Goal: Information Seeking & Learning: Find contact information

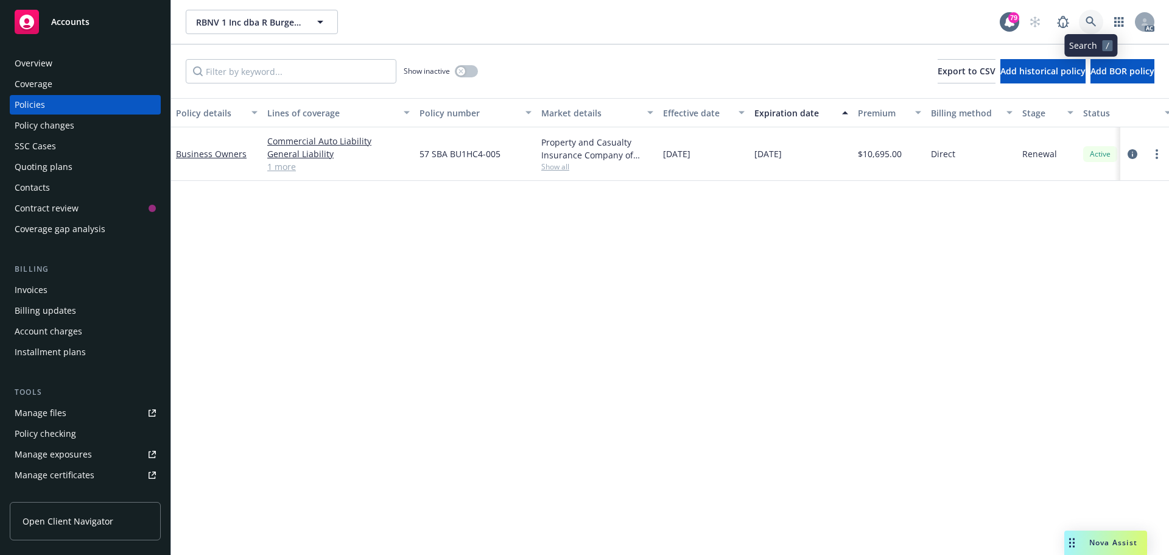
click at [1090, 23] on icon at bounding box center [1090, 21] width 10 height 10
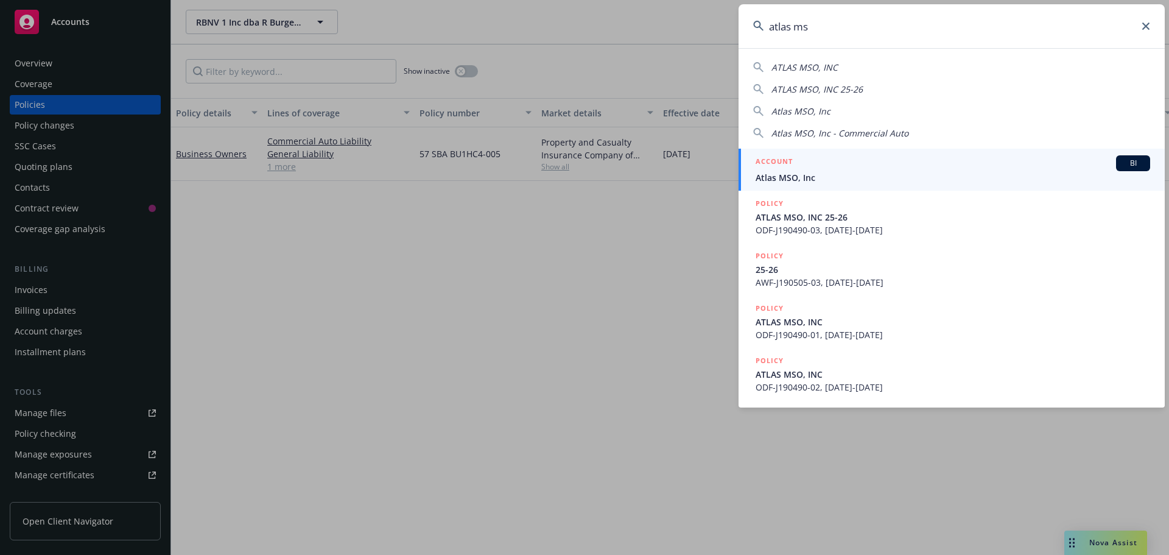
type input "atlas ms"
click at [839, 171] on span "Atlas MSO, Inc" at bounding box center [952, 177] width 394 height 13
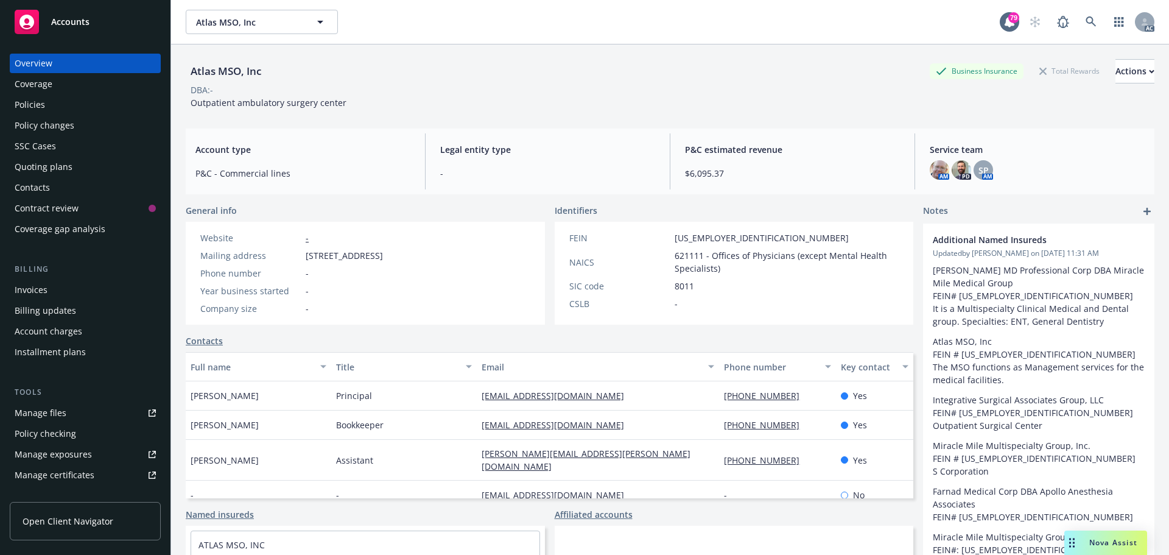
drag, startPoint x: 276, startPoint y: 396, endPoint x: 192, endPoint y: 396, distance: 84.6
click at [192, 396] on div "[PERSON_NAME]" at bounding box center [258, 395] width 145 height 29
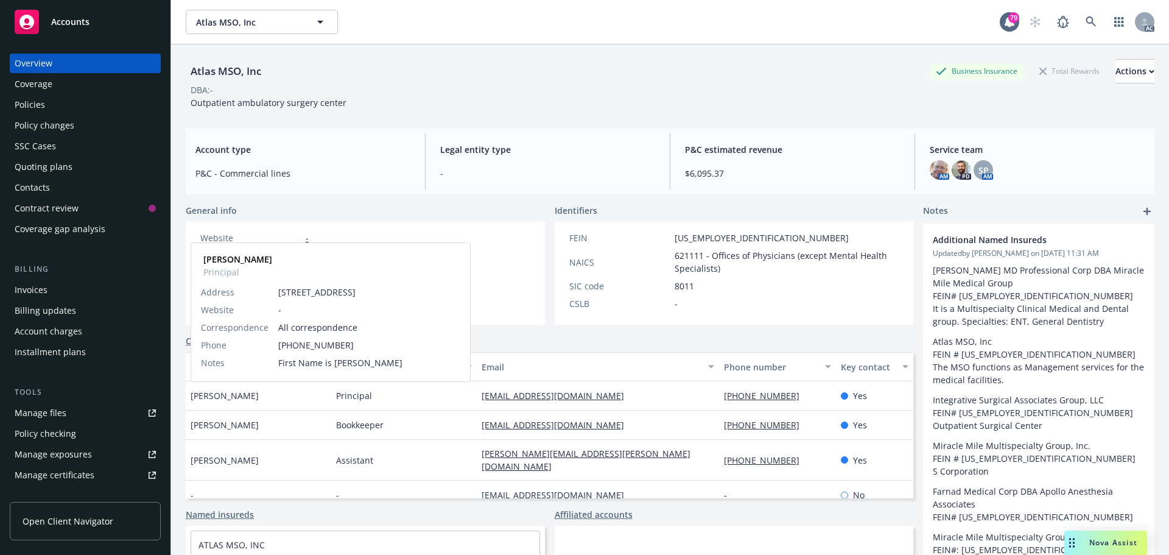
copy span "[PERSON_NAME]"
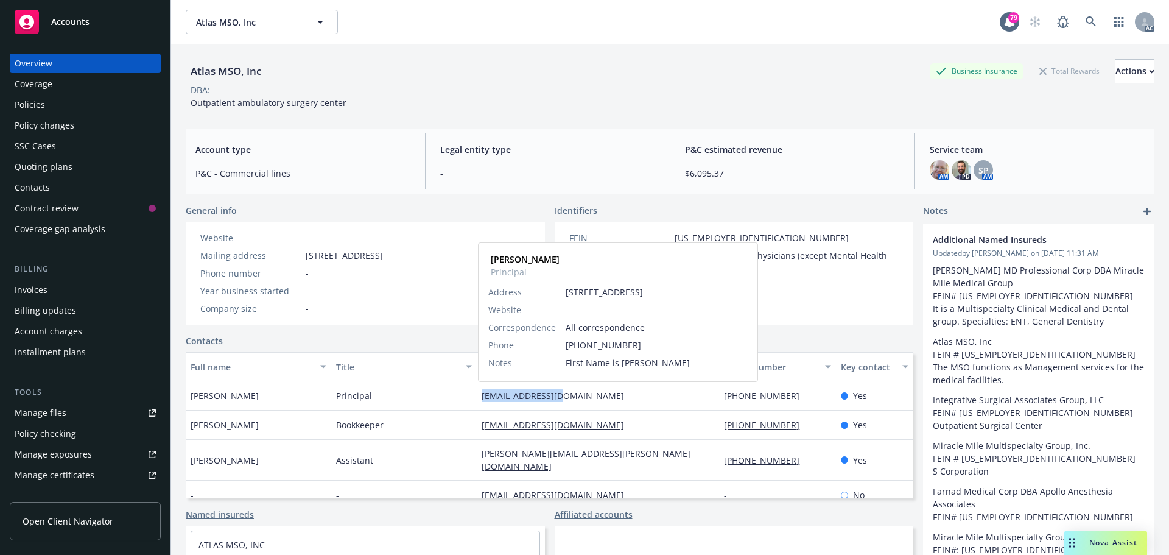
drag, startPoint x: 569, startPoint y: 395, endPoint x: 478, endPoint y: 394, distance: 90.7
click at [478, 394] on div "[EMAIL_ADDRESS][DOMAIN_NAME] [PERSON_NAME] Principal Address [STREET_ADDRESS] W…" at bounding box center [598, 395] width 242 height 29
copy link "[EMAIL_ADDRESS][DOMAIN_NAME]"
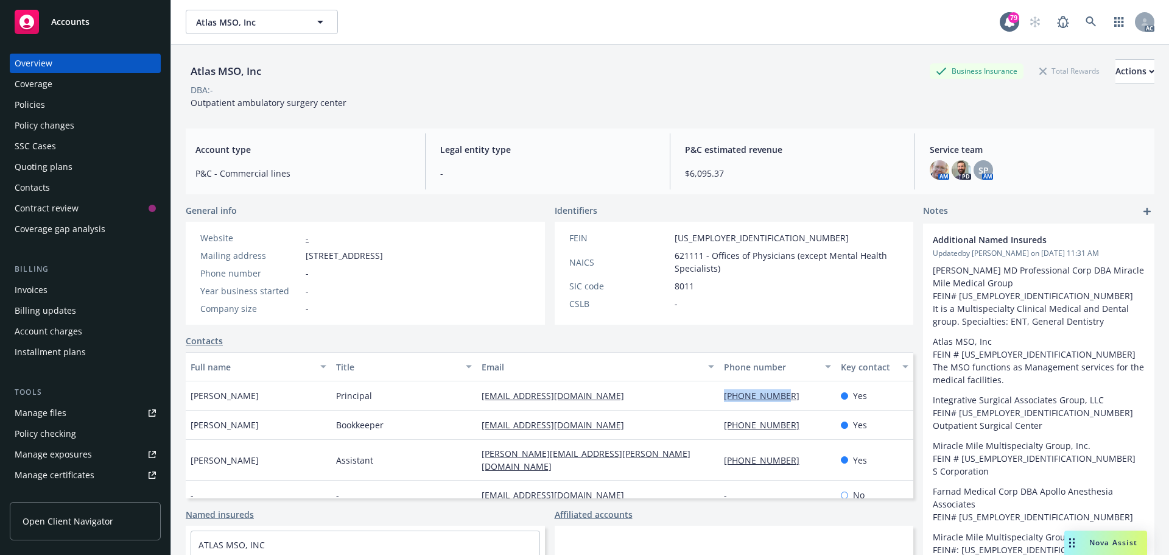
drag, startPoint x: 784, startPoint y: 394, endPoint x: 713, endPoint y: 397, distance: 70.7
click at [719, 397] on div "[PHONE_NUMBER]" at bounding box center [777, 395] width 116 height 29
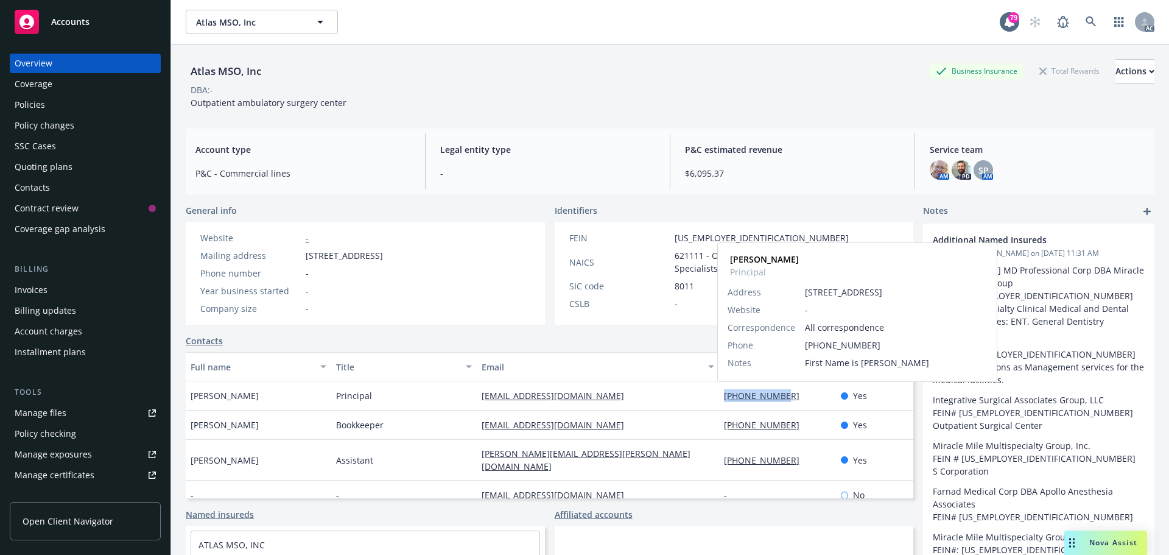
copy link "[PHONE_NUMBER]"
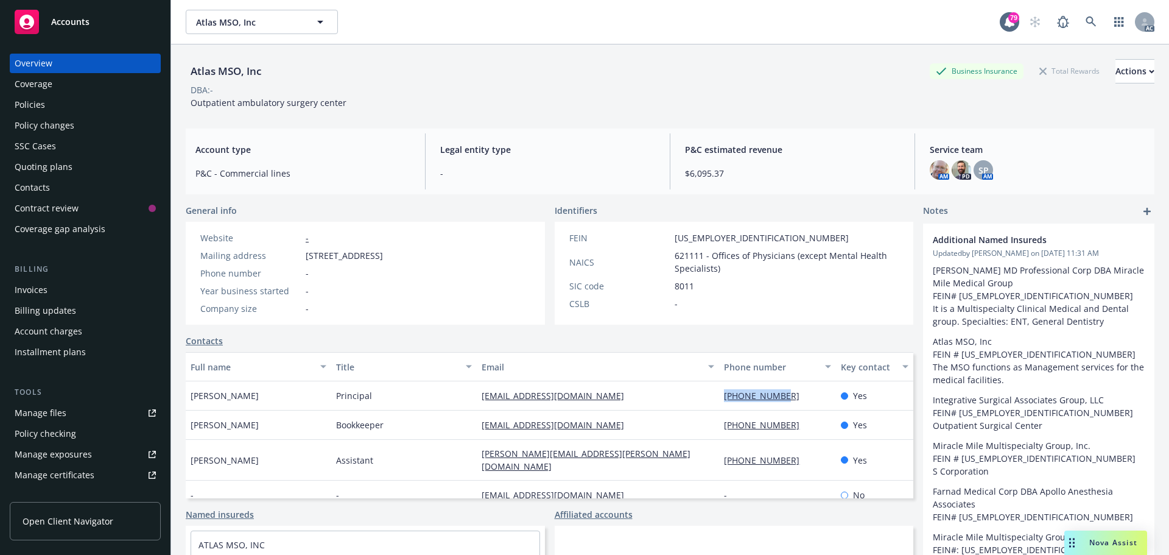
click at [37, 98] on div "Policies" at bounding box center [30, 104] width 30 height 19
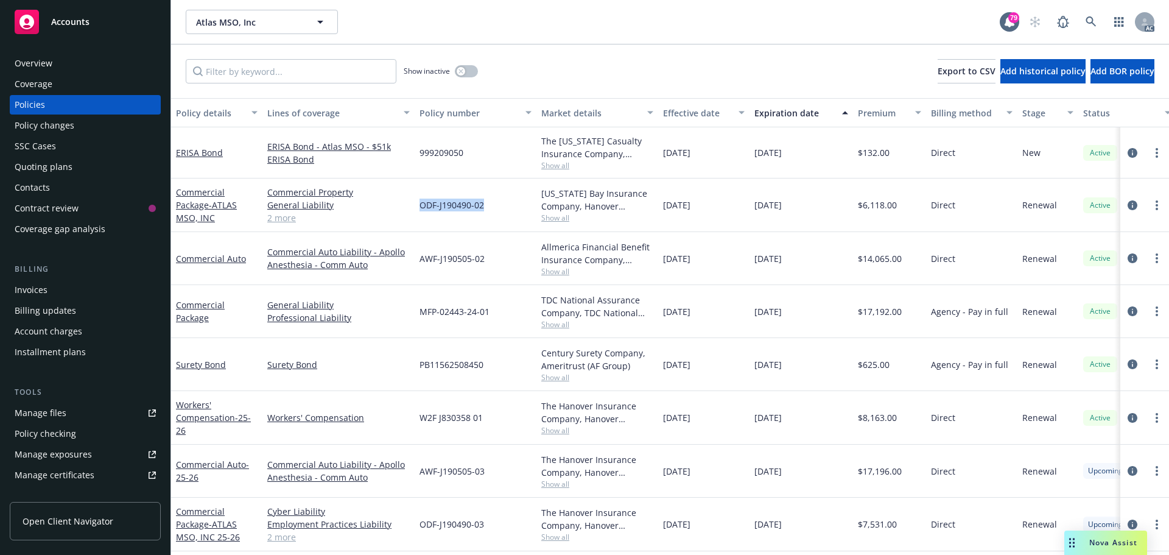
drag, startPoint x: 486, startPoint y: 203, endPoint x: 418, endPoint y: 204, distance: 67.6
click at [417, 204] on div "ODF-J190490-02" at bounding box center [476, 205] width 122 height 54
copy span "ODF-J190490-02"
click at [275, 531] on link "2 more" at bounding box center [338, 536] width 142 height 13
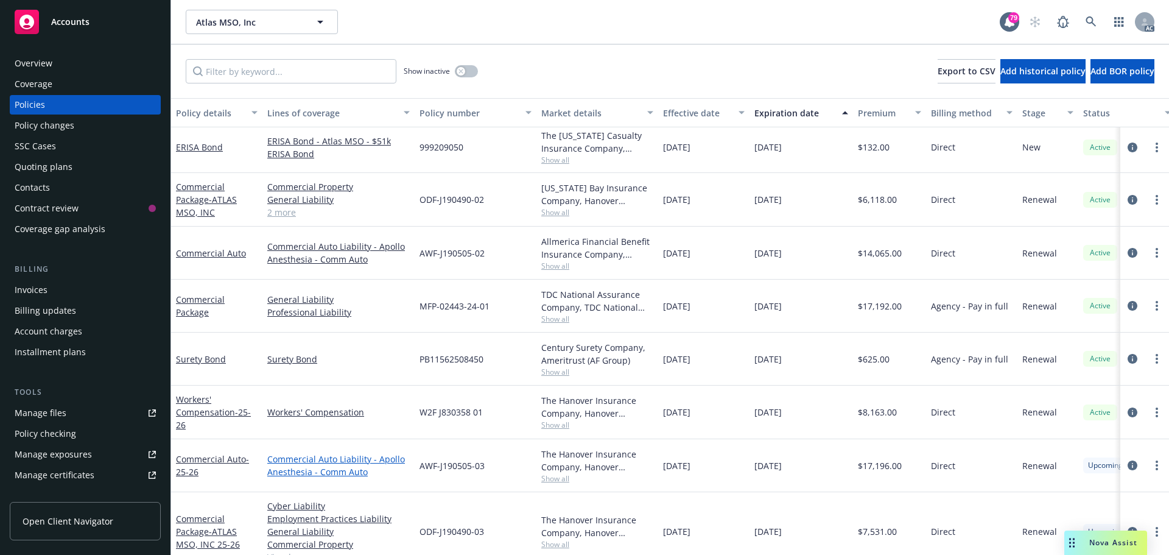
scroll to position [31, 0]
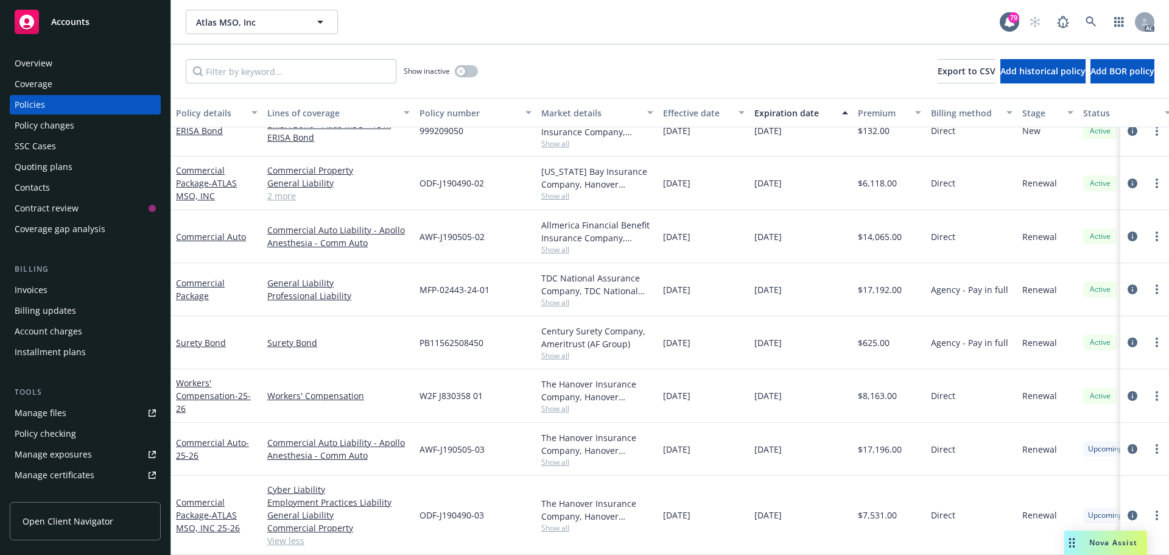
click at [553, 191] on span "Show all" at bounding box center [597, 196] width 112 height 10
drag, startPoint x: 488, startPoint y: 506, endPoint x: 478, endPoint y: 506, distance: 9.1
click at [478, 506] on div "ODF-J190490-03" at bounding box center [476, 514] width 122 height 79
click at [482, 508] on span "ODF-J190490-03" at bounding box center [451, 514] width 65 height 13
drag, startPoint x: 482, startPoint y: 503, endPoint x: 421, endPoint y: 506, distance: 61.5
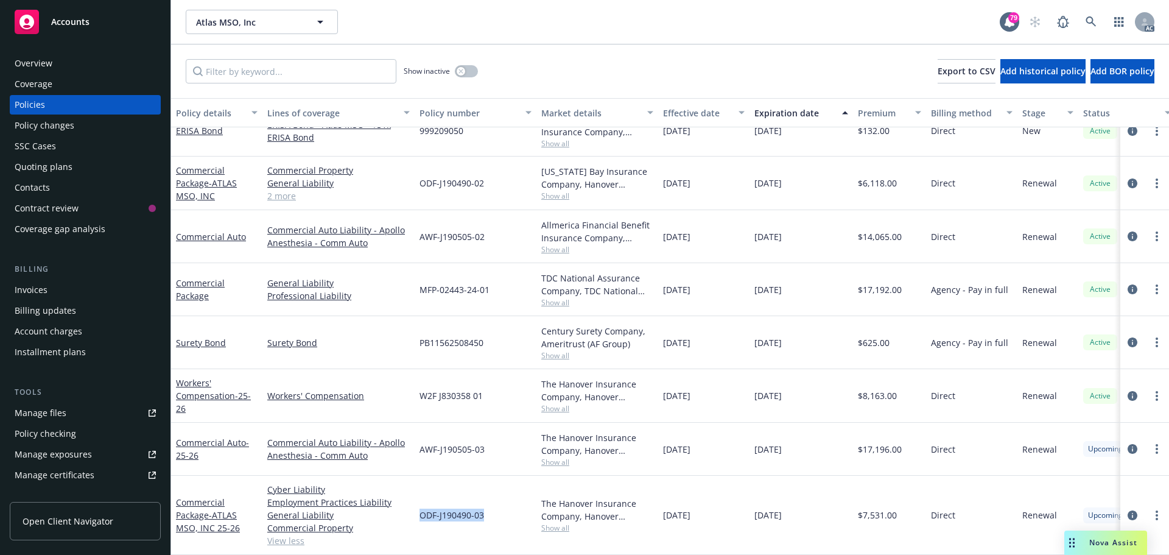
click at [421, 506] on div "ODF-J190490-03" at bounding box center [476, 514] width 122 height 79
copy span "ODF-J190490-03"
click at [559, 522] on span "Show all" at bounding box center [597, 527] width 112 height 10
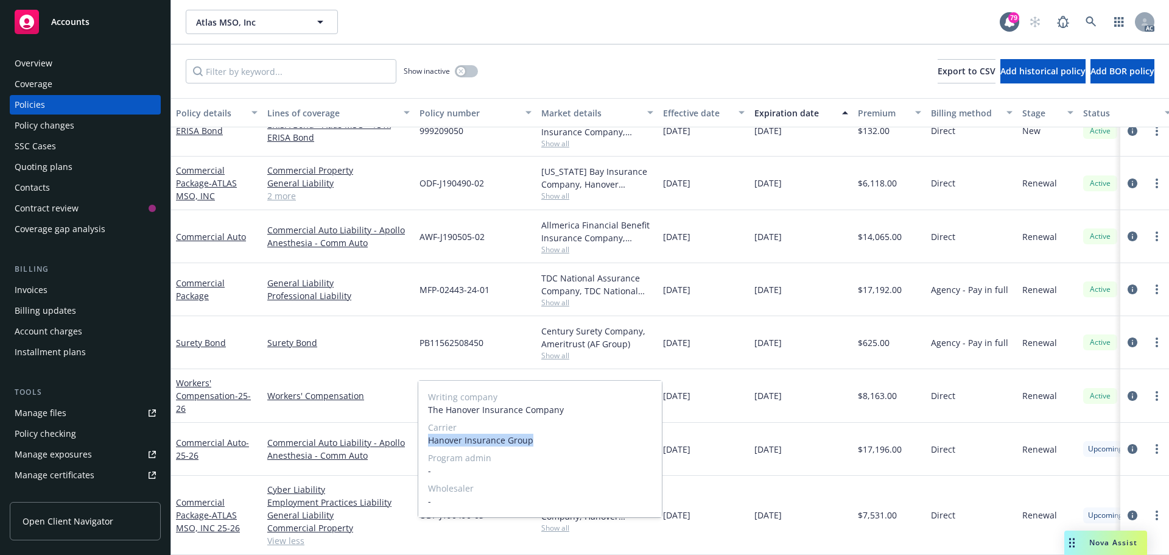
drag, startPoint x: 537, startPoint y: 439, endPoint x: 428, endPoint y: 441, distance: 109.6
click at [428, 441] on span "Hanover Insurance Group" at bounding box center [540, 439] width 224 height 13
copy span "Hanover Insurance Group"
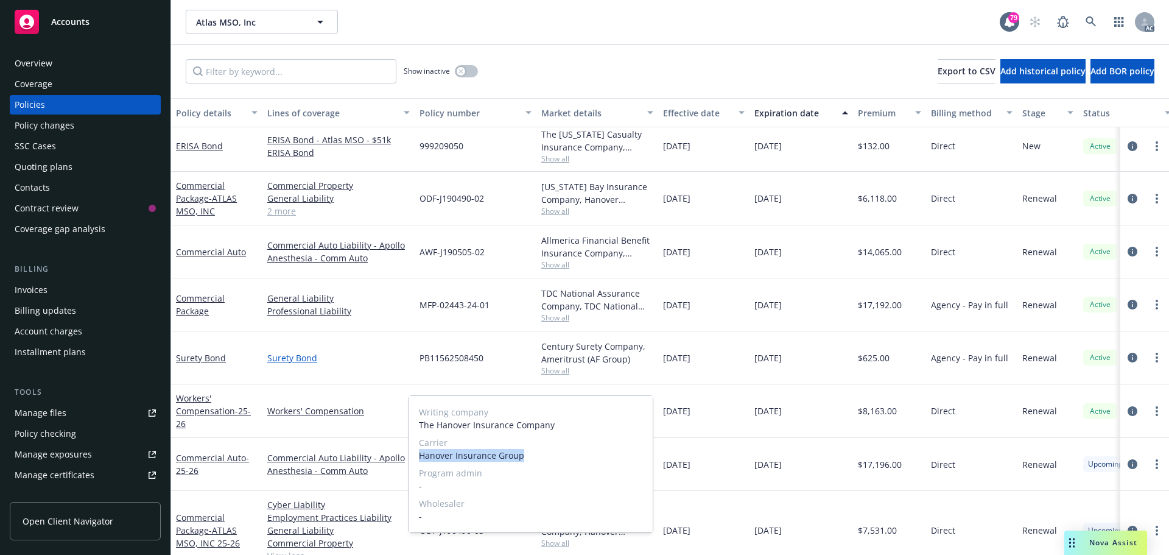
scroll to position [0, 0]
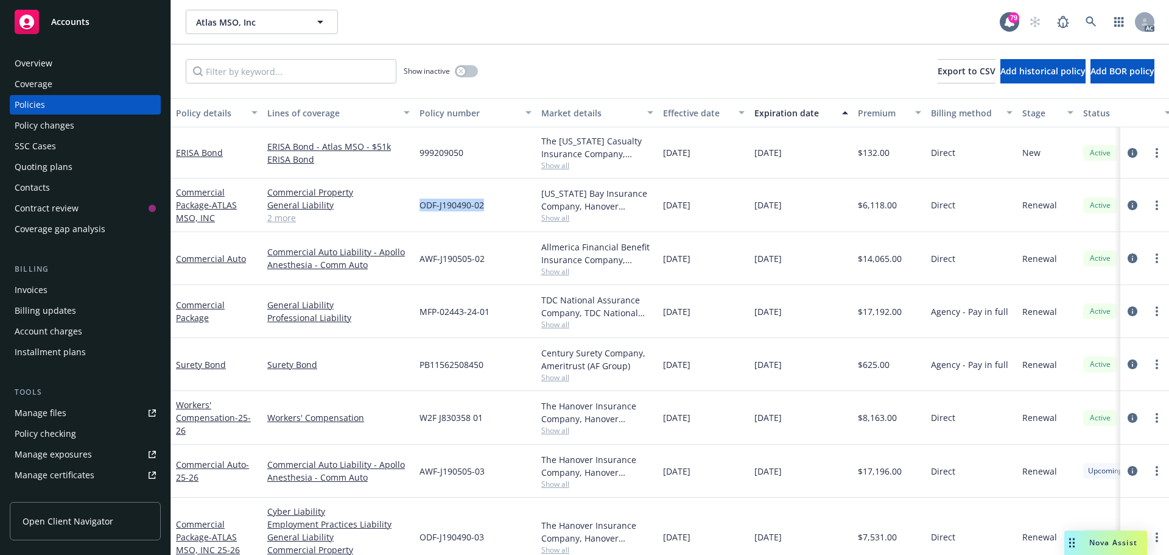
drag, startPoint x: 488, startPoint y: 205, endPoint x: 421, endPoint y: 205, distance: 67.6
click at [421, 205] on div "ODF-J190490-02" at bounding box center [476, 205] width 122 height 54
copy span "ODF-J190490-02"
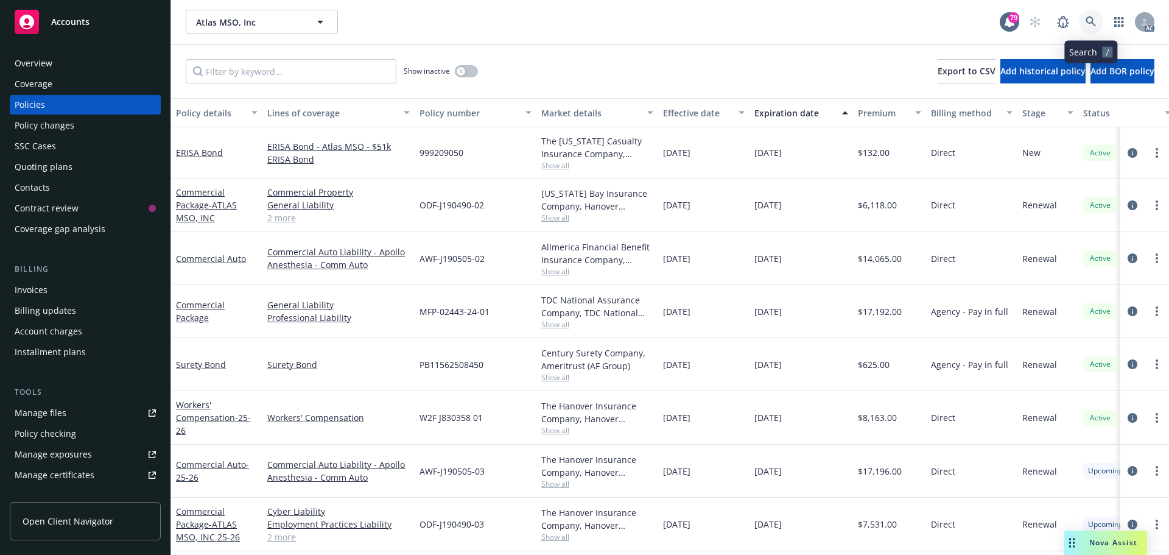
click at [1092, 19] on icon at bounding box center [1090, 21] width 10 height 10
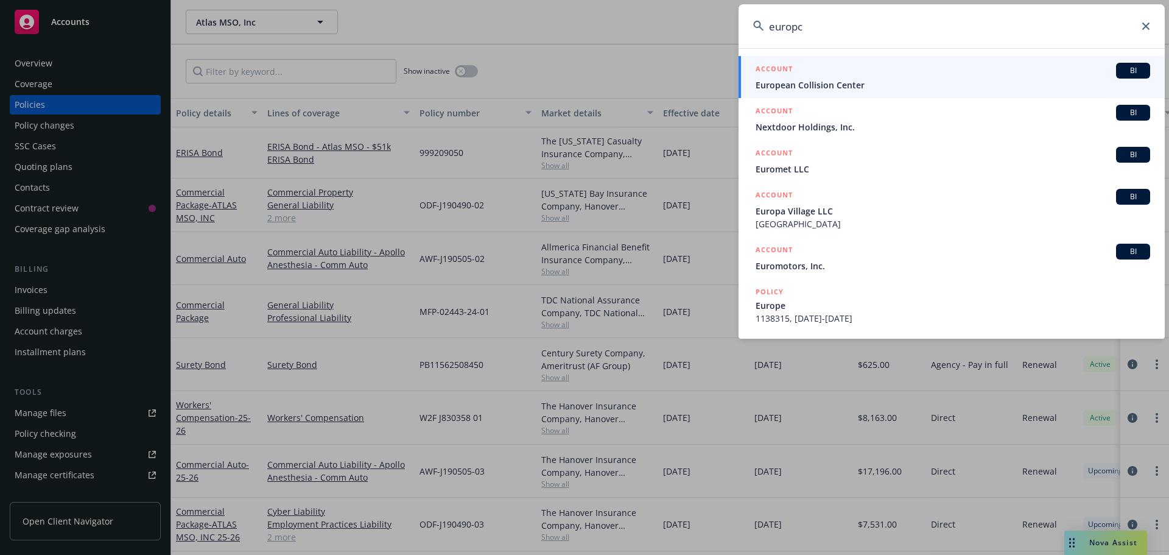
drag, startPoint x: 833, startPoint y: 26, endPoint x: 693, endPoint y: 30, distance: 140.7
click at [693, 30] on div "europc ACCOUNT BI European Collision Center ACCOUNT BI Nextdoor Holdings, Inc. …" at bounding box center [584, 277] width 1169 height 555
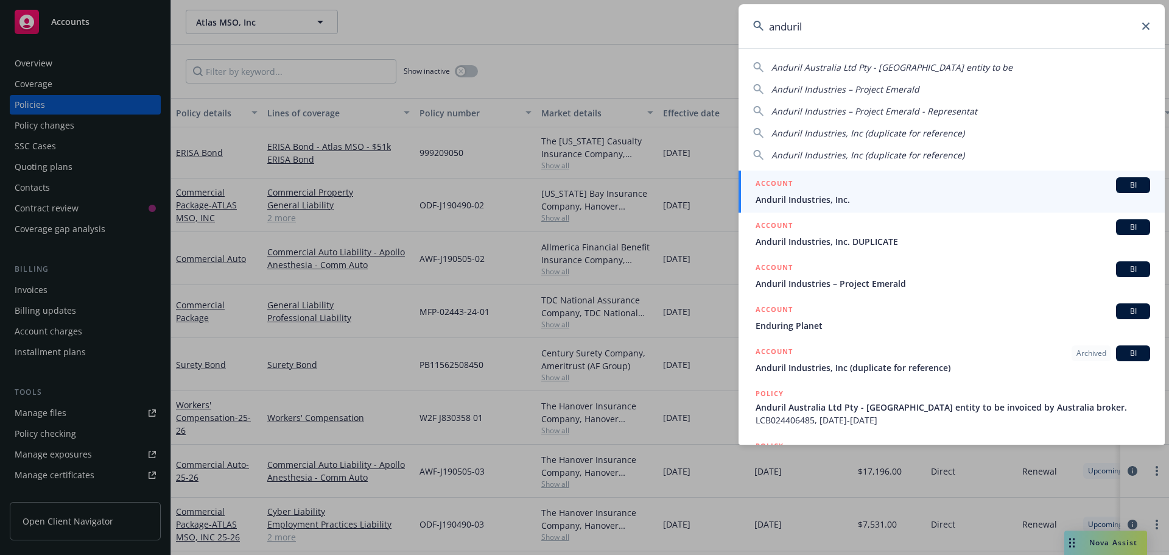
type input "anduril"
click at [843, 186] on div "ACCOUNT BI" at bounding box center [952, 185] width 394 height 16
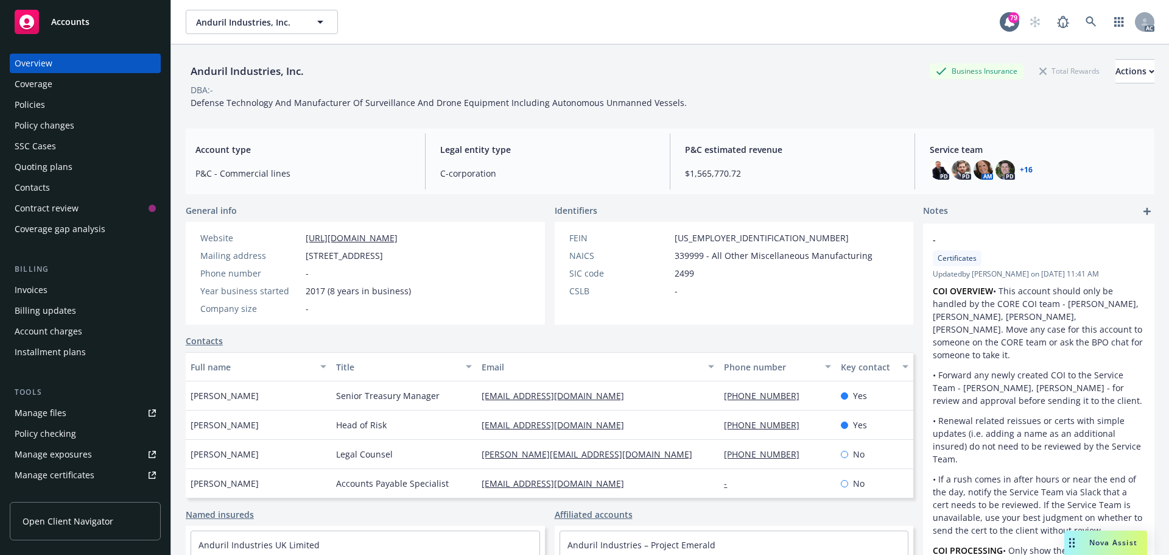
drag, startPoint x: 276, startPoint y: 425, endPoint x: 191, endPoint y: 424, distance: 85.2
click at [191, 424] on div "[PERSON_NAME]" at bounding box center [258, 424] width 145 height 29
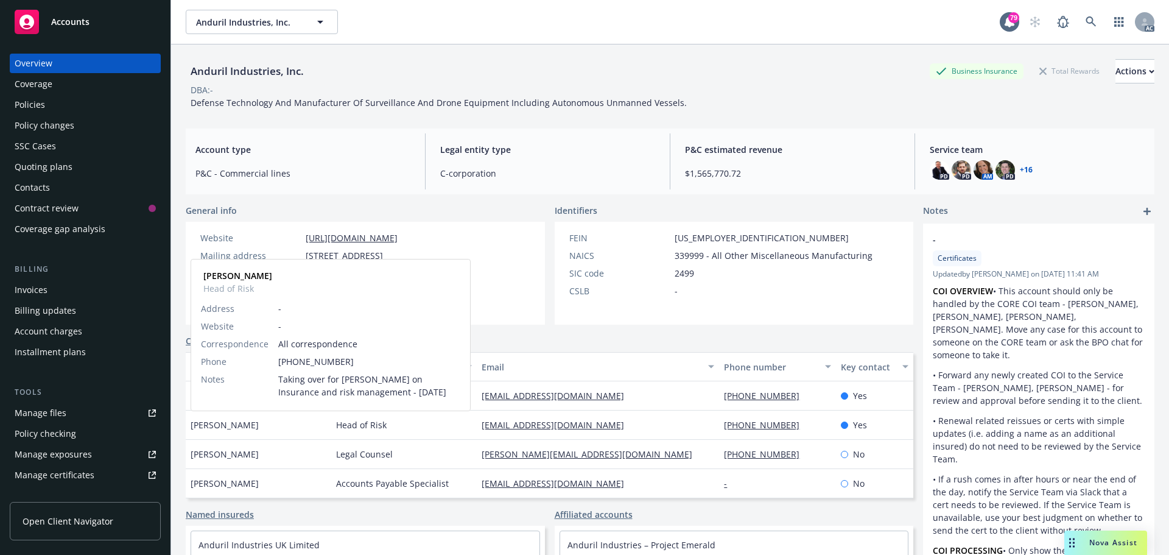
copy span "[PERSON_NAME]"
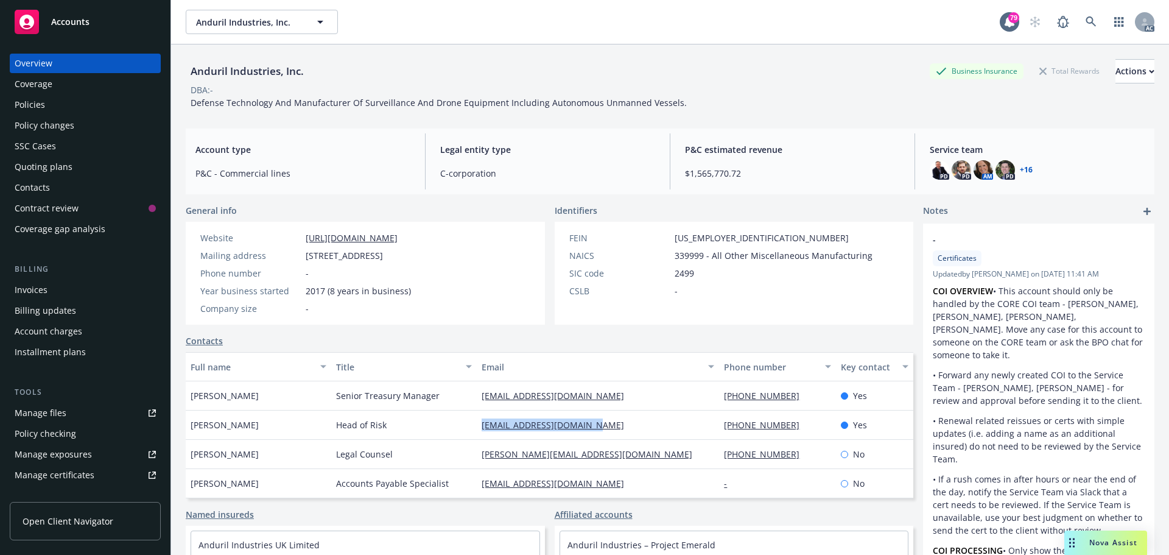
drag, startPoint x: 596, startPoint y: 427, endPoint x: 476, endPoint y: 424, distance: 120.0
click at [477, 424] on div "[EMAIL_ADDRESS][DOMAIN_NAME]" at bounding box center [598, 424] width 242 height 29
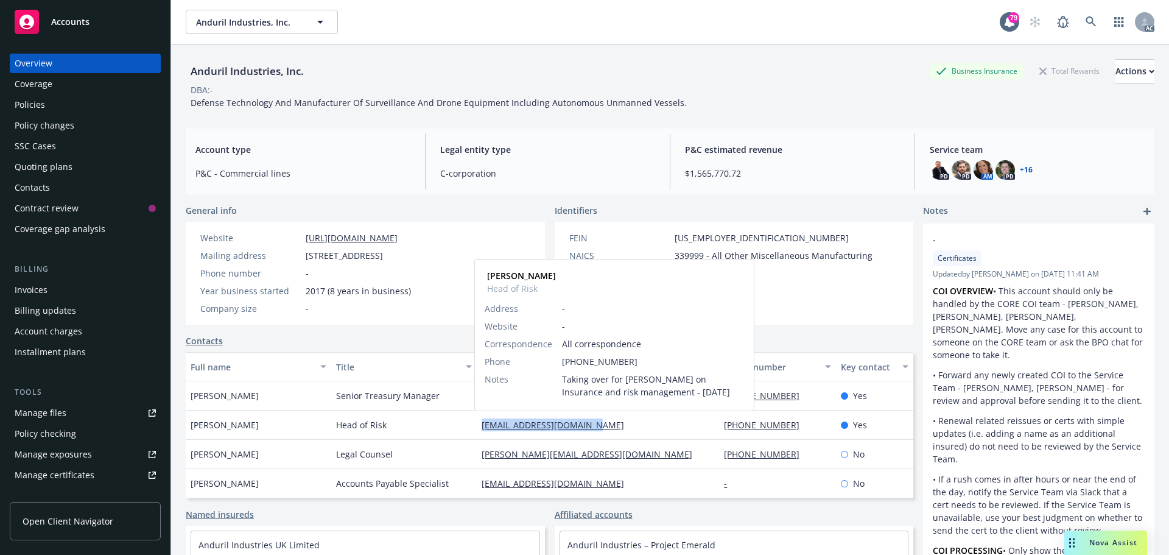
copy link "[EMAIL_ADDRESS][DOMAIN_NAME]"
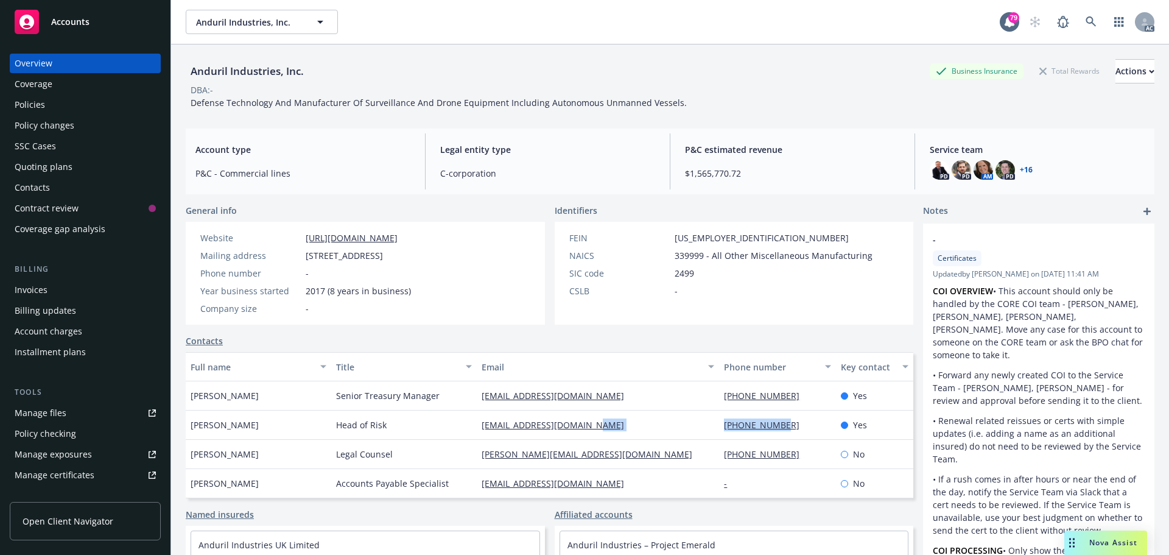
drag, startPoint x: 770, startPoint y: 423, endPoint x: 703, endPoint y: 423, distance: 67.0
click at [703, 423] on div "[PERSON_NAME] Head of Risk [EMAIL_ADDRESS][DOMAIN_NAME] [PHONE_NUMBER] Yes" at bounding box center [549, 424] width 727 height 29
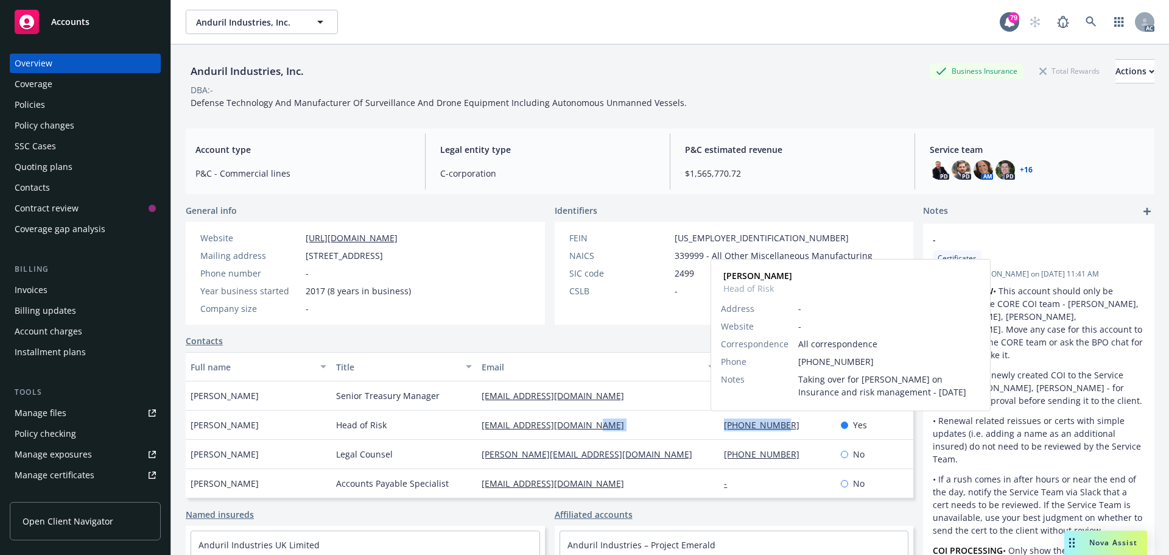
copy div "[PHONE_NUMBER]"
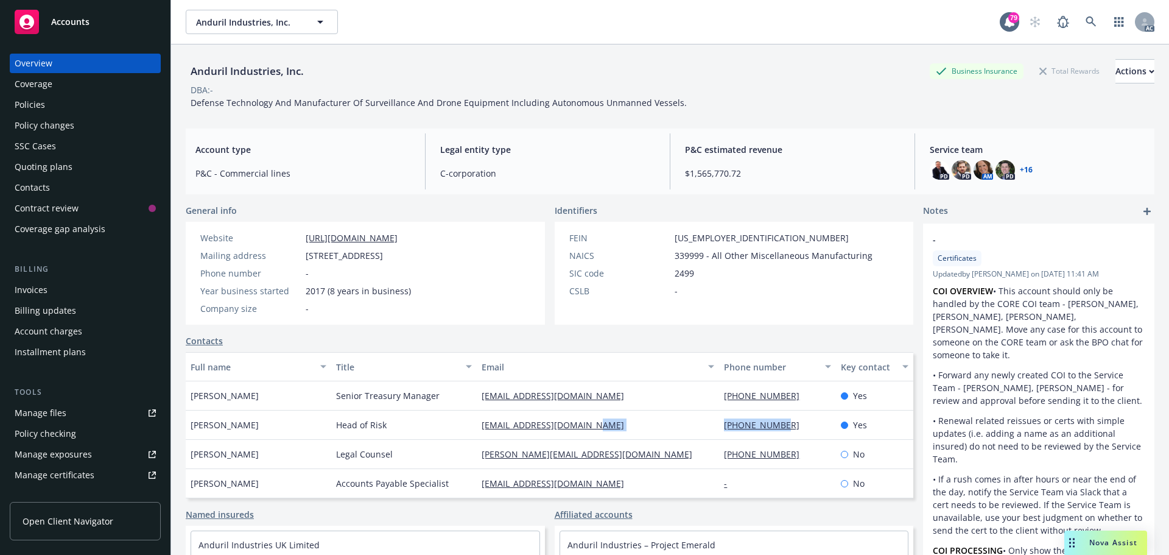
click at [49, 103] on div "Policies" at bounding box center [85, 104] width 141 height 19
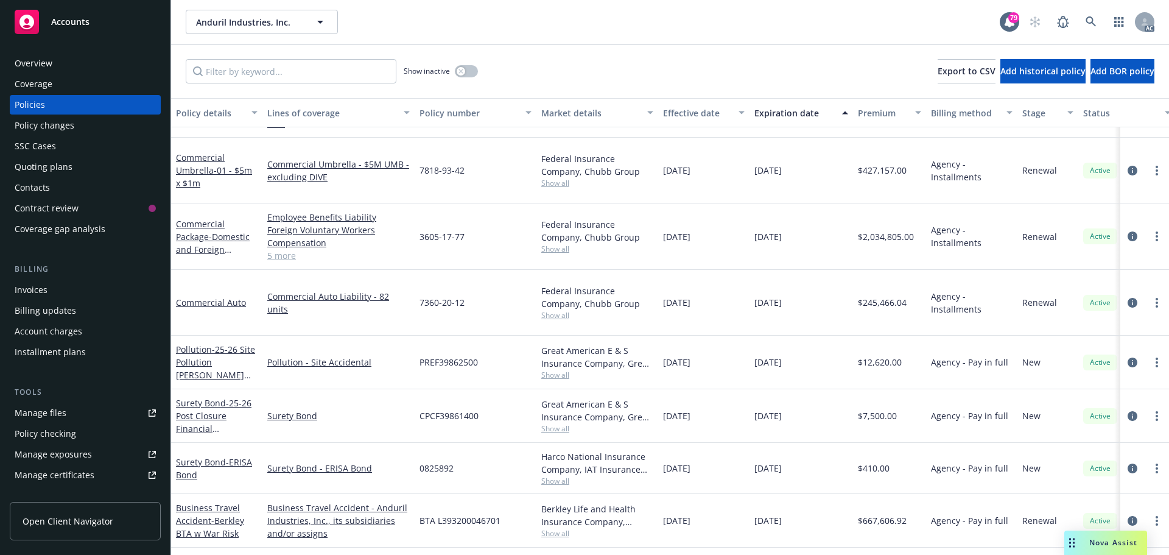
scroll to position [2365, 0]
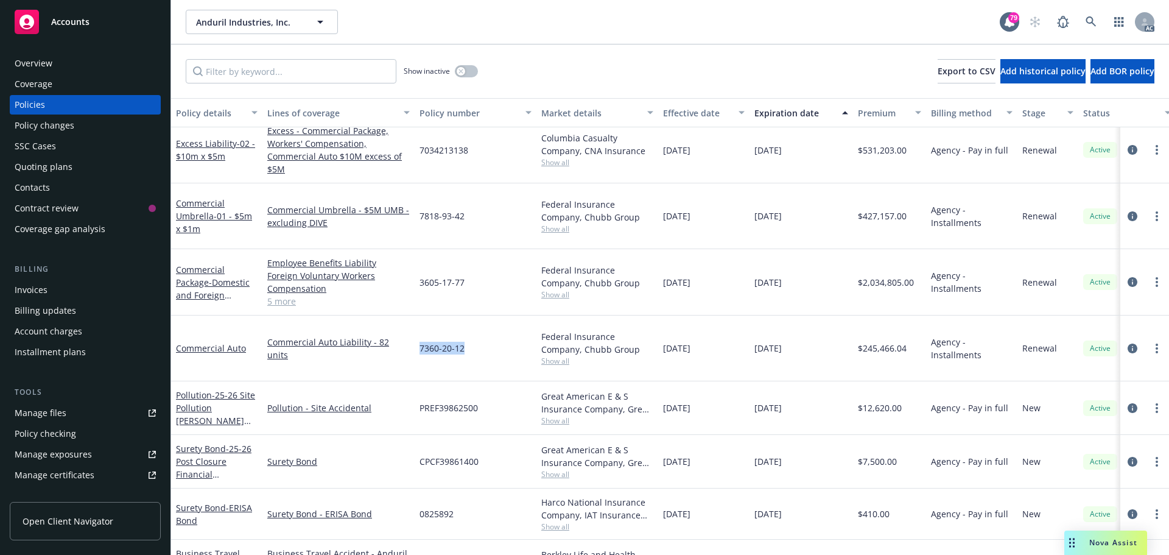
drag, startPoint x: 466, startPoint y: 317, endPoint x: 418, endPoint y: 318, distance: 48.1
click at [418, 318] on div "7360-20-12" at bounding box center [476, 348] width 122 height 66
click at [561, 355] on span "Show all" at bounding box center [597, 360] width 112 height 10
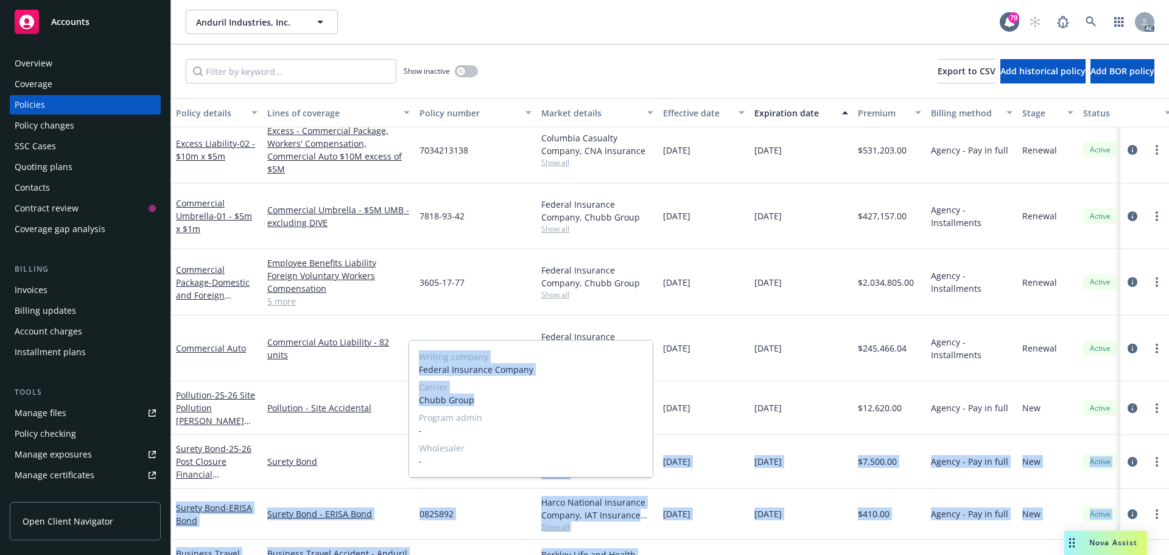
drag, startPoint x: 450, startPoint y: 401, endPoint x: 427, endPoint y: 399, distance: 23.3
click at [410, 399] on div "Writing company Federal Insurance Company Carrier Chubb Group Program admin - W…" at bounding box center [530, 408] width 243 height 136
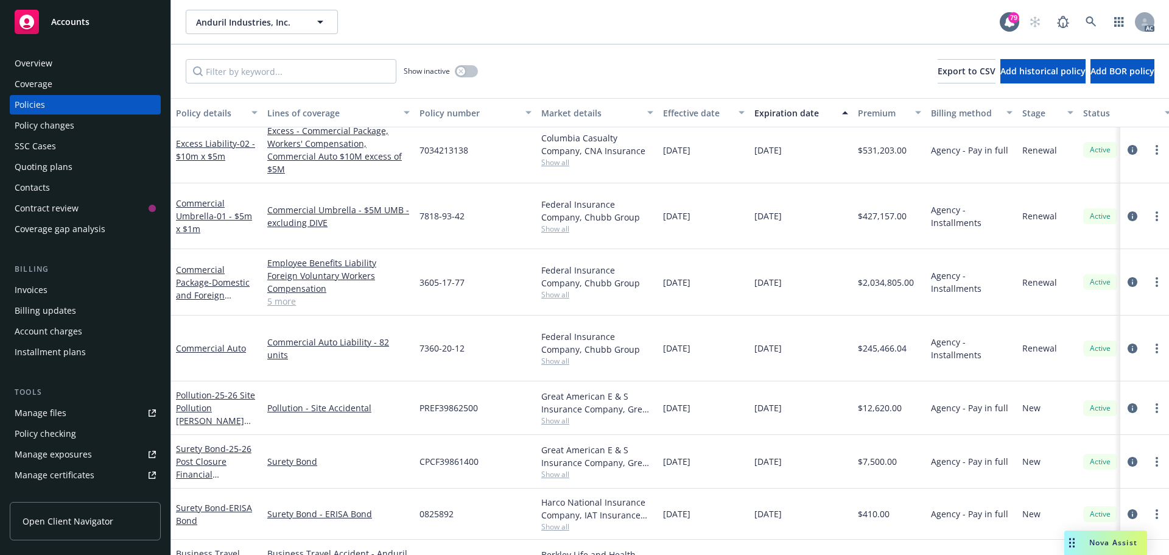
click at [488, 323] on div "7360-20-12" at bounding box center [476, 348] width 122 height 66
click at [557, 355] on span "Show all" at bounding box center [597, 360] width 112 height 10
click at [1127, 343] on icon "circleInformation" at bounding box center [1132, 348] width 10 height 10
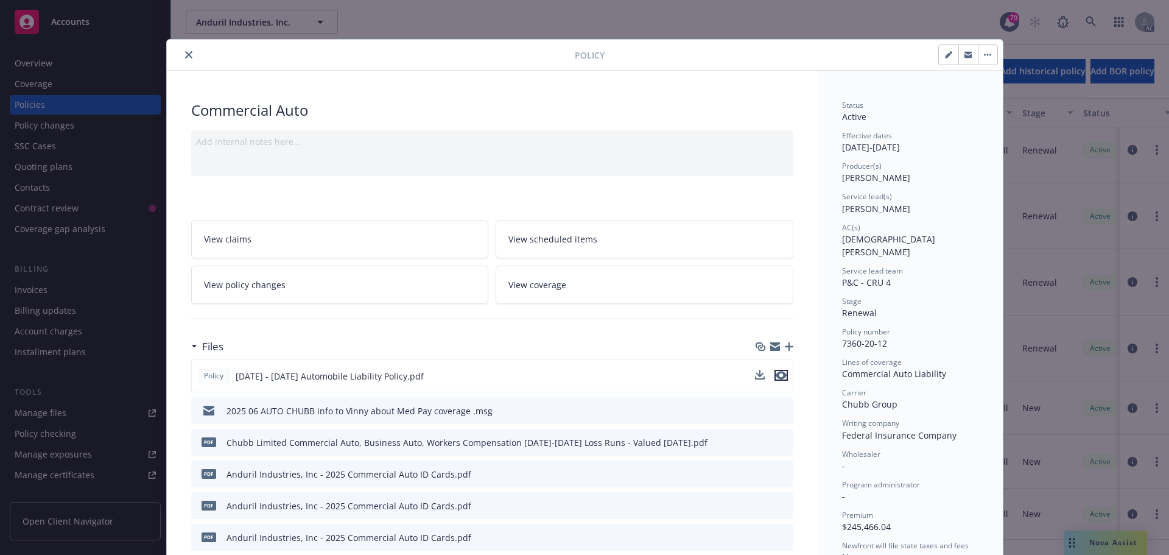
click at [779, 377] on icon "preview file" at bounding box center [780, 375] width 11 height 9
drag, startPoint x: 178, startPoint y: 51, endPoint x: 443, endPoint y: 118, distance: 272.5
click at [181, 51] on button "close" at bounding box center [188, 54] width 15 height 15
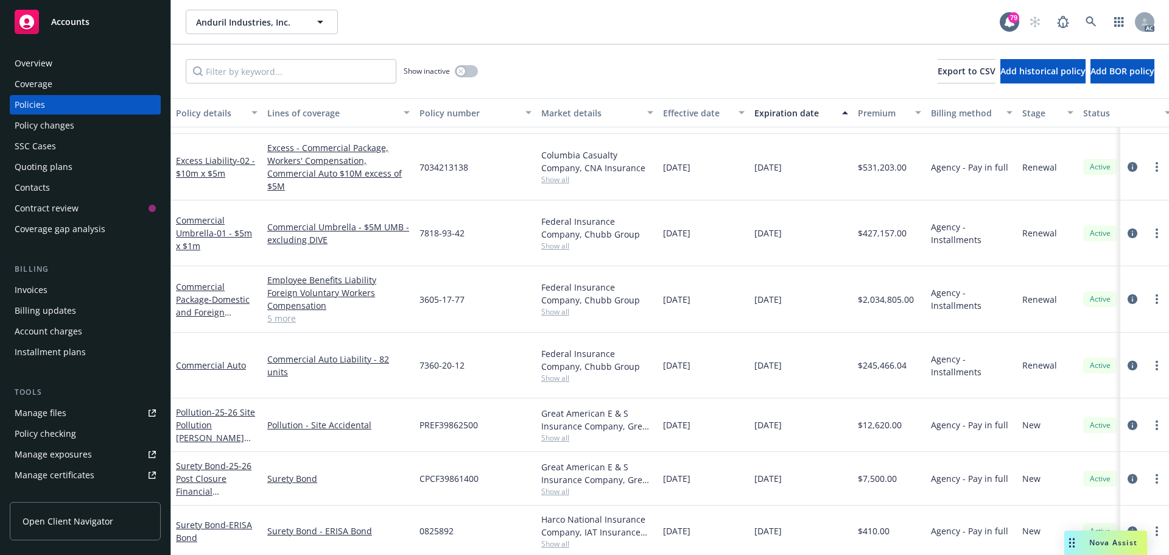
scroll to position [2304, 0]
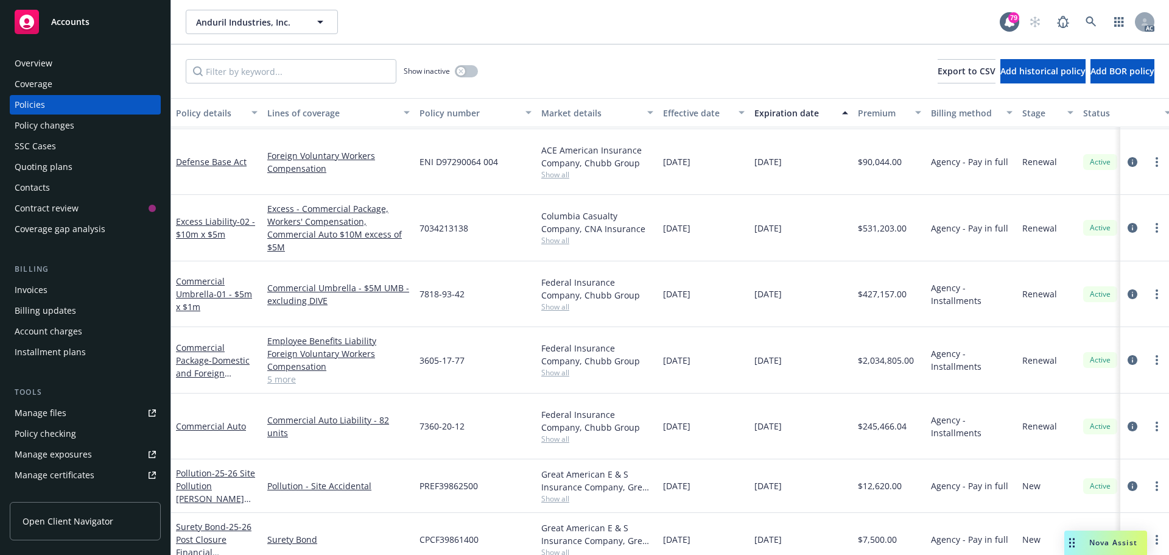
click at [289, 373] on link "5 more" at bounding box center [338, 379] width 142 height 13
click at [1127, 421] on icon "circleInformation" at bounding box center [1132, 426] width 10 height 10
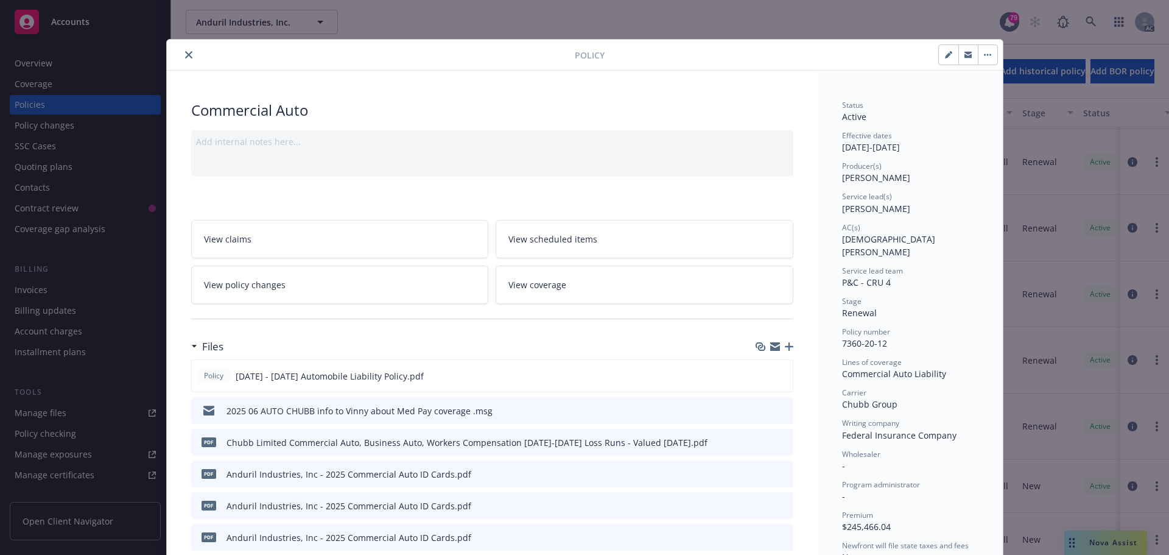
scroll to position [37, 0]
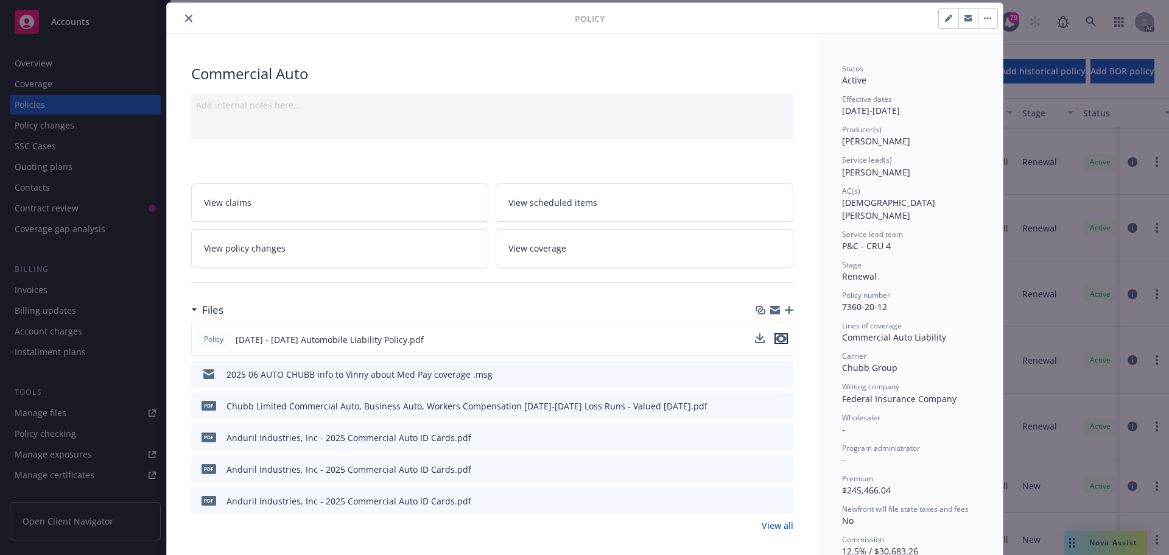
click at [779, 335] on icon "preview file" at bounding box center [780, 338] width 11 height 9
